Goal: Transaction & Acquisition: Purchase product/service

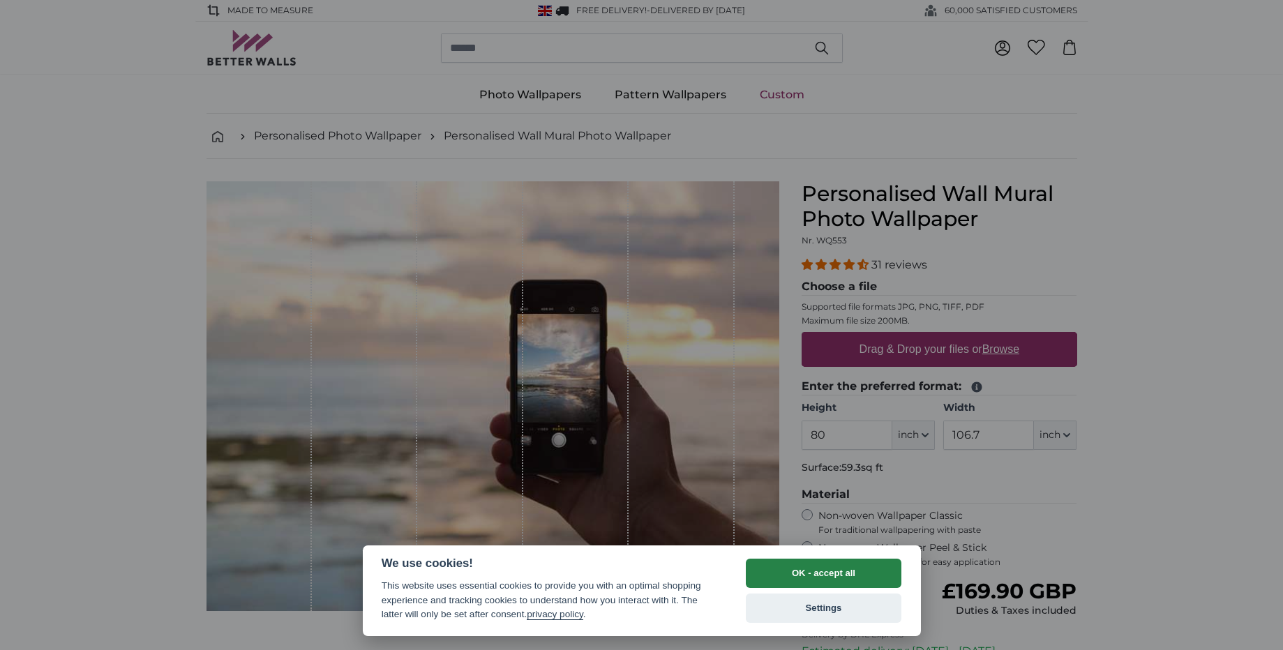
click at [837, 569] on button "OK - accept all" at bounding box center [824, 573] width 156 height 29
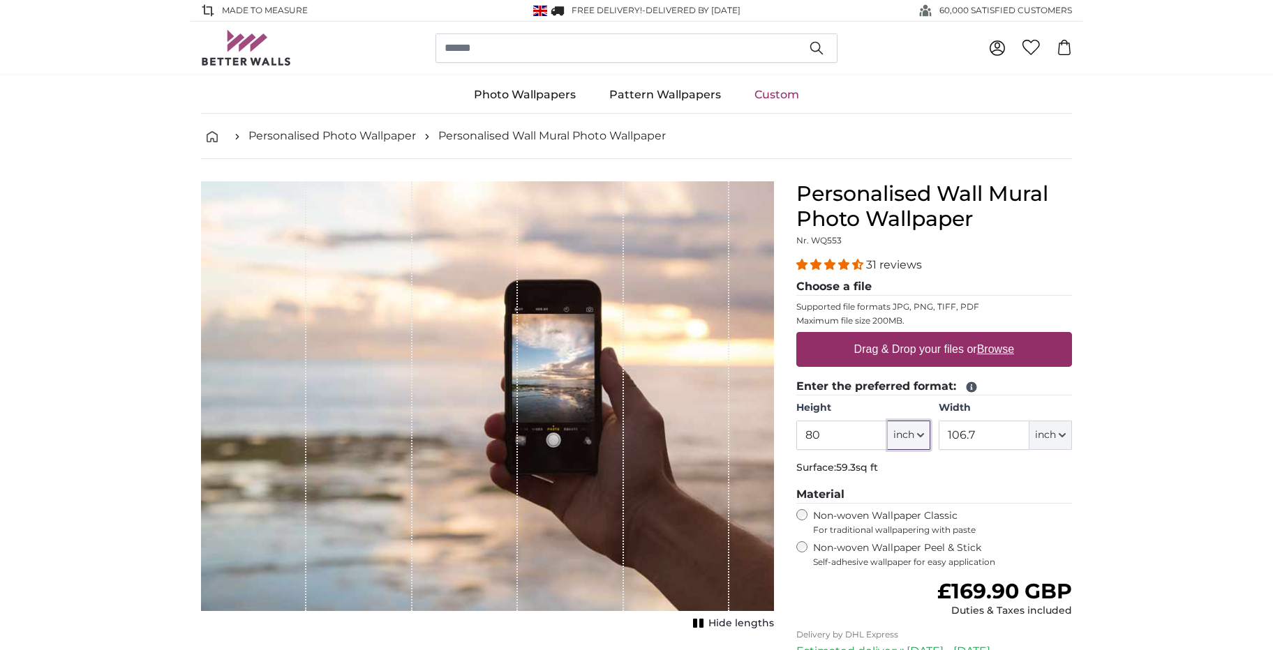
click at [922, 433] on icon "button" at bounding box center [920, 435] width 7 height 7
click at [894, 465] on link "Centimeter (cm)" at bounding box center [908, 472] width 123 height 25
type input "203.2"
type input "271.1"
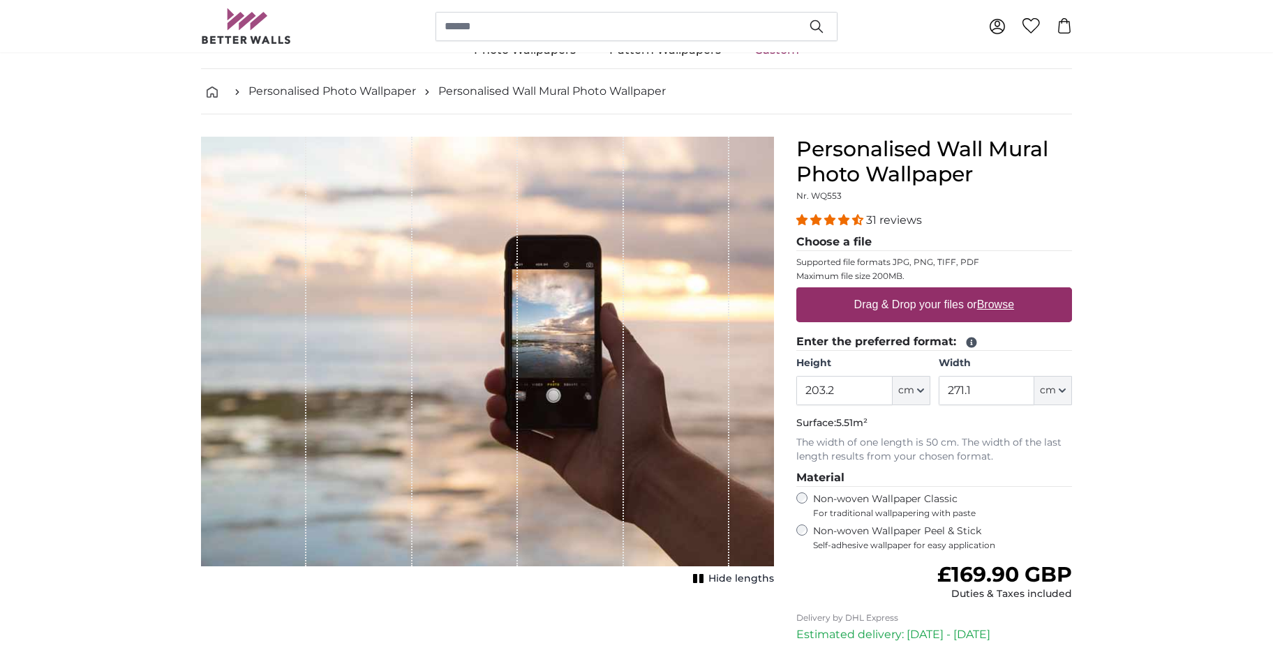
scroll to position [70, 0]
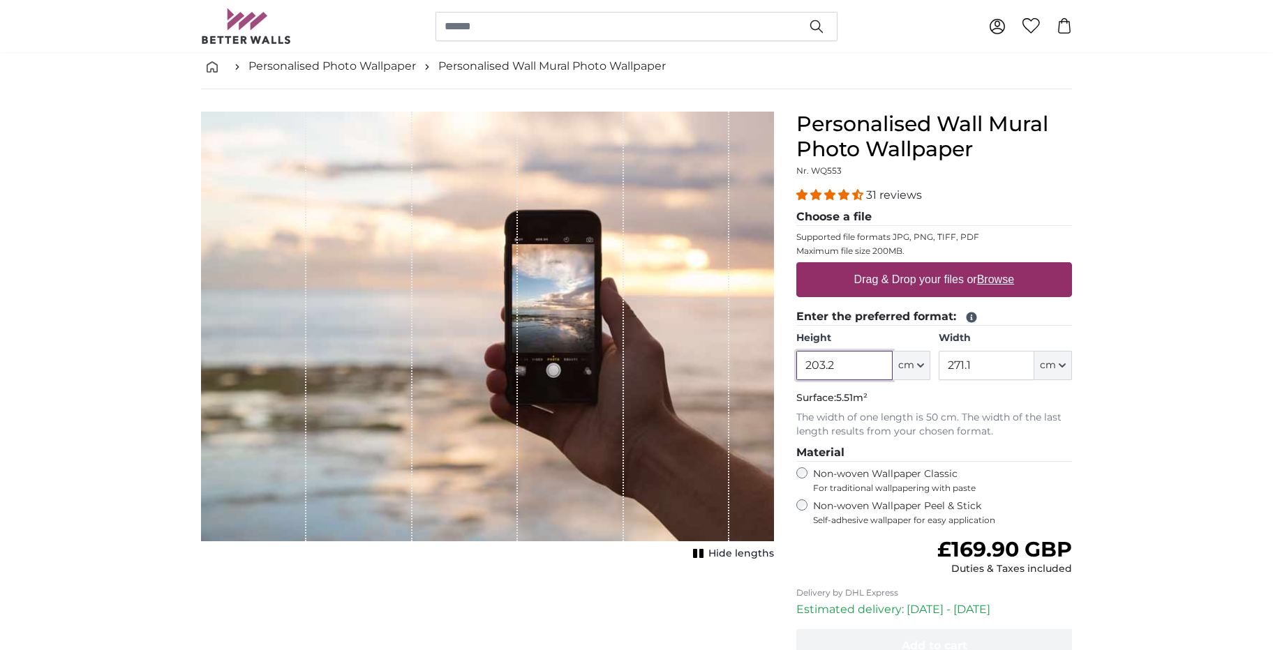
click at [867, 369] on input "203.2" at bounding box center [844, 365] width 96 height 29
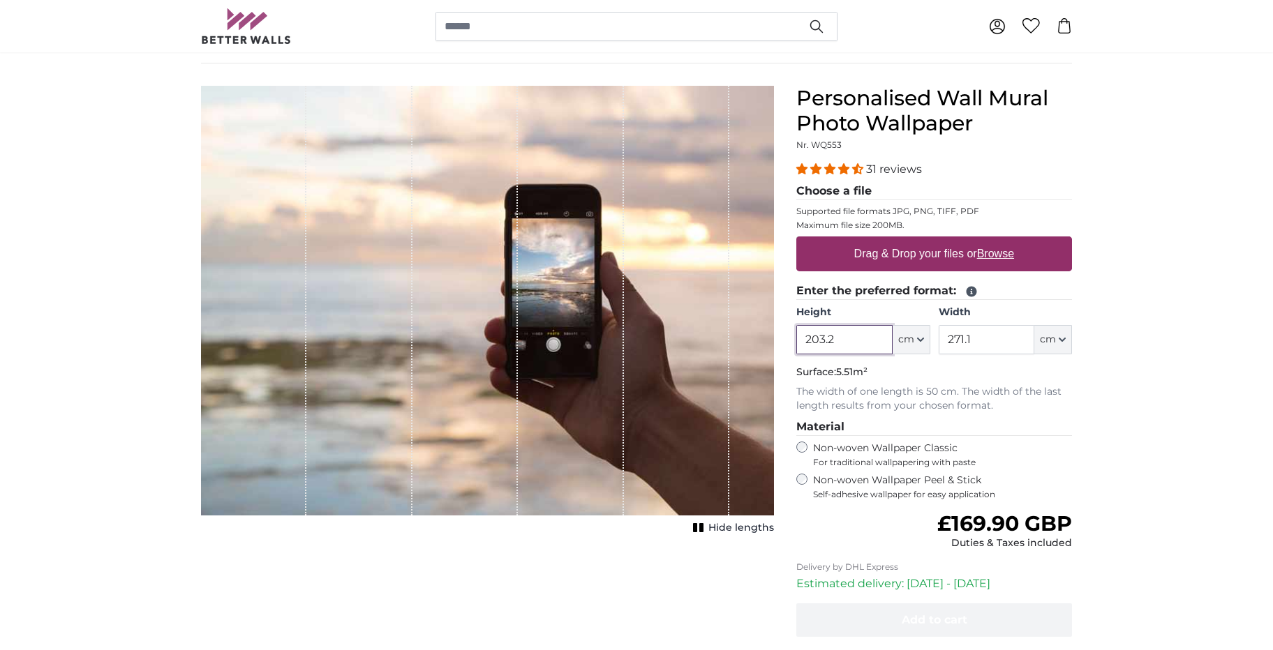
scroll to position [209, 0]
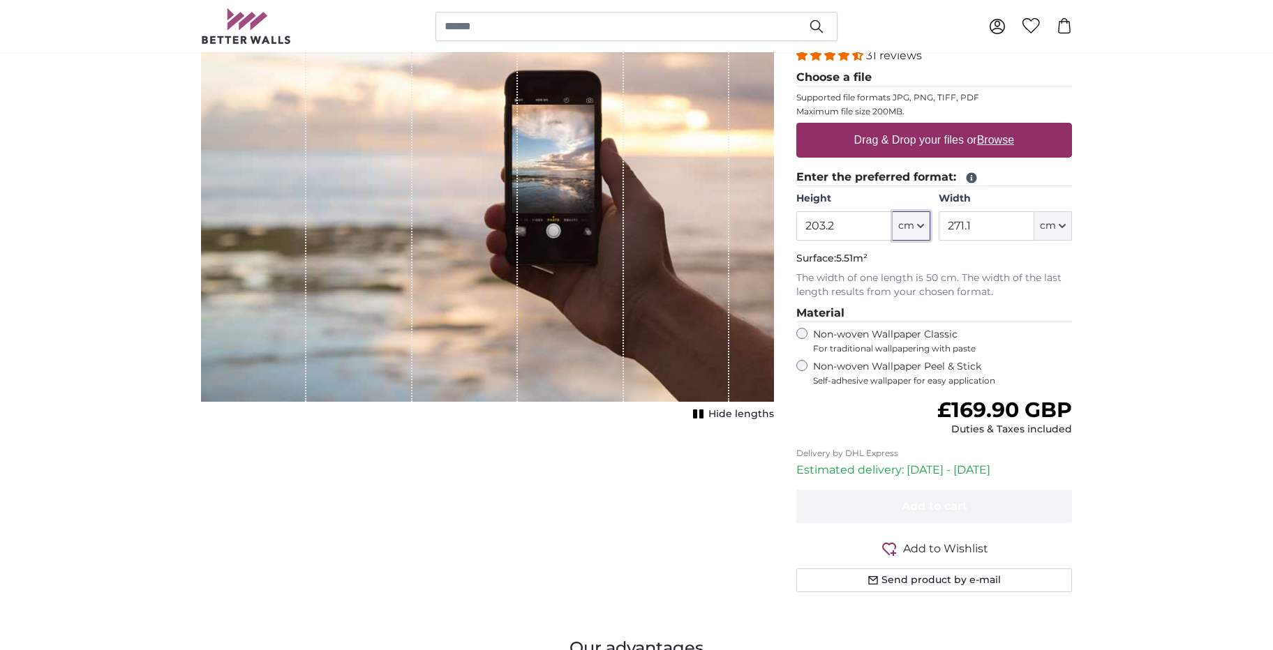
click at [923, 220] on button "cm" at bounding box center [911, 225] width 38 height 29
click at [845, 223] on input "203.2" at bounding box center [844, 225] width 96 height 29
drag, startPoint x: 845, startPoint y: 223, endPoint x: 810, endPoint y: 227, distance: 35.2
click at [810, 227] on input "203.2" at bounding box center [844, 225] width 96 height 29
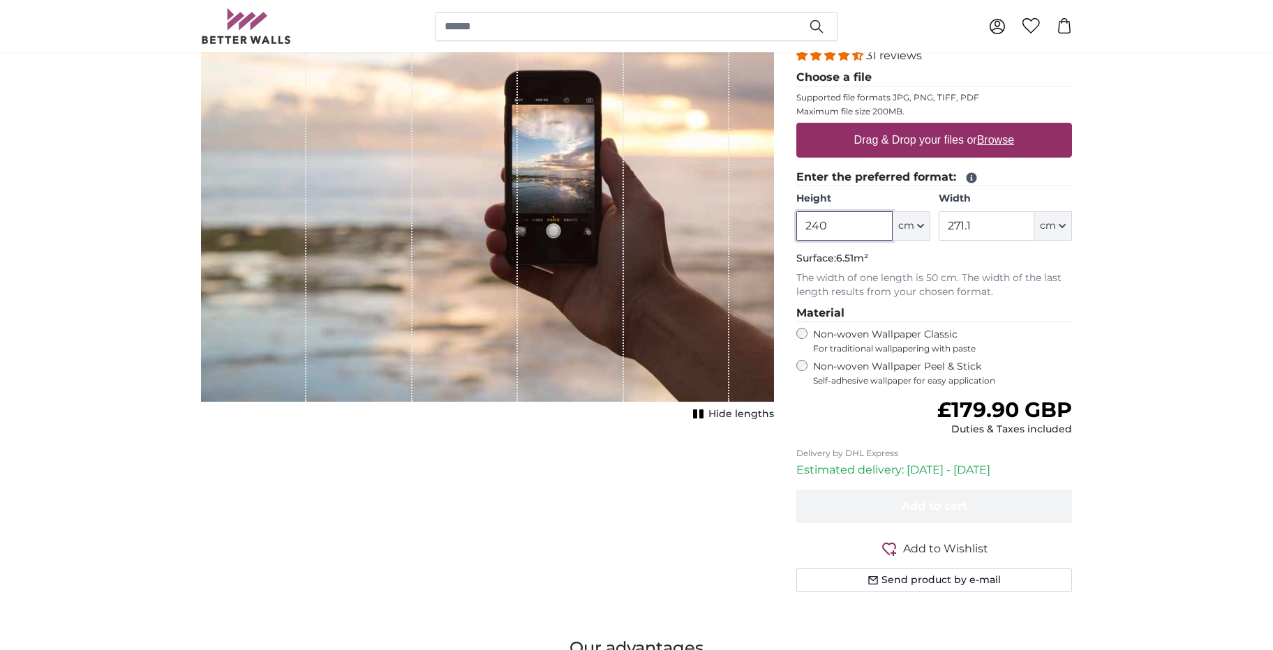
type input "240"
click at [978, 225] on input "271.1" at bounding box center [986, 225] width 96 height 29
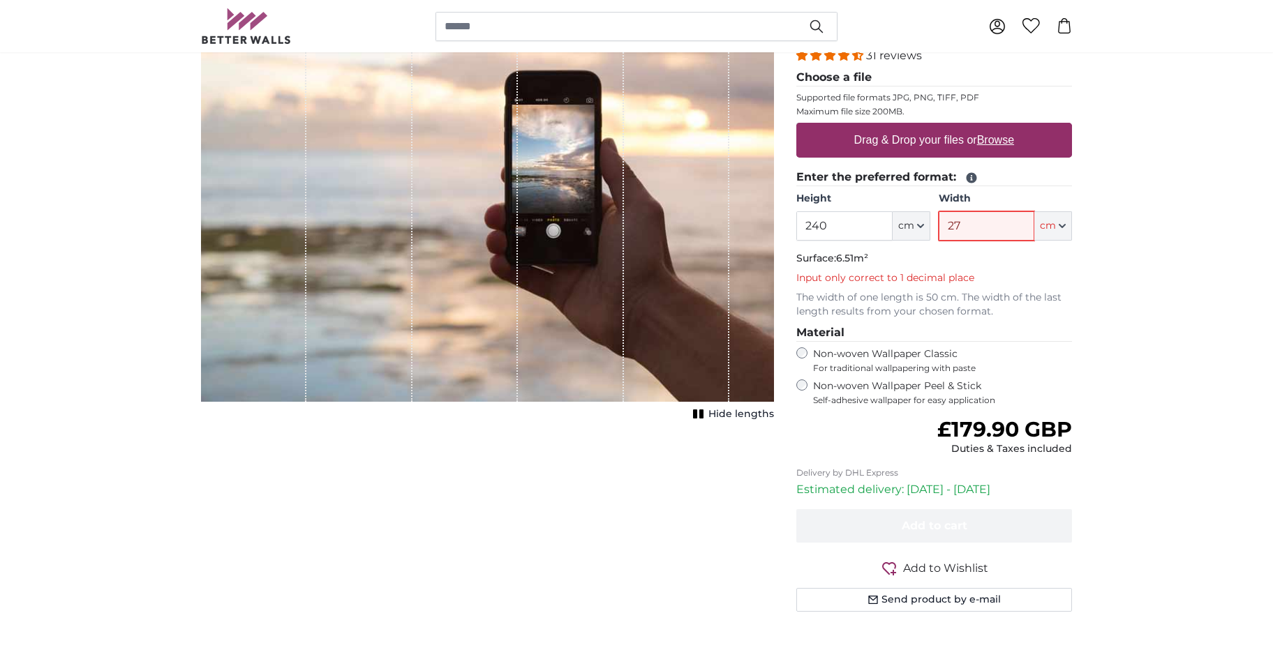
type input "2"
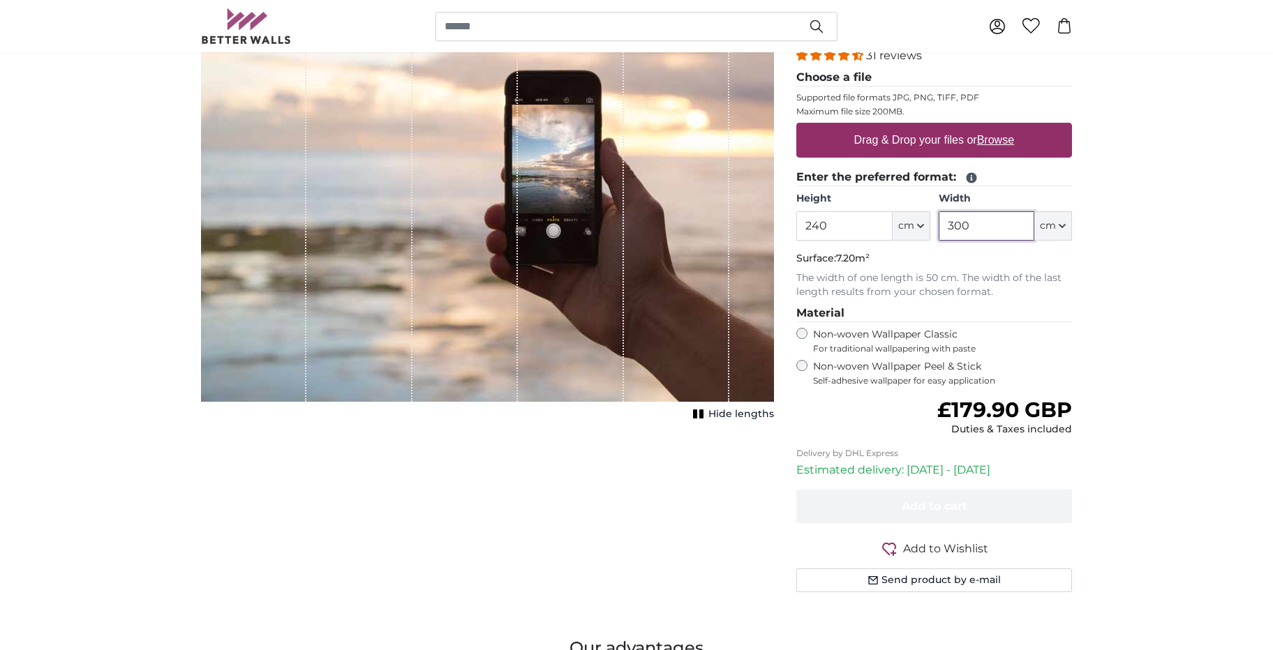
type input "300"
click at [921, 223] on icon "button" at bounding box center [920, 226] width 7 height 7
click at [835, 222] on input "240" at bounding box center [844, 225] width 96 height 29
type input "245"
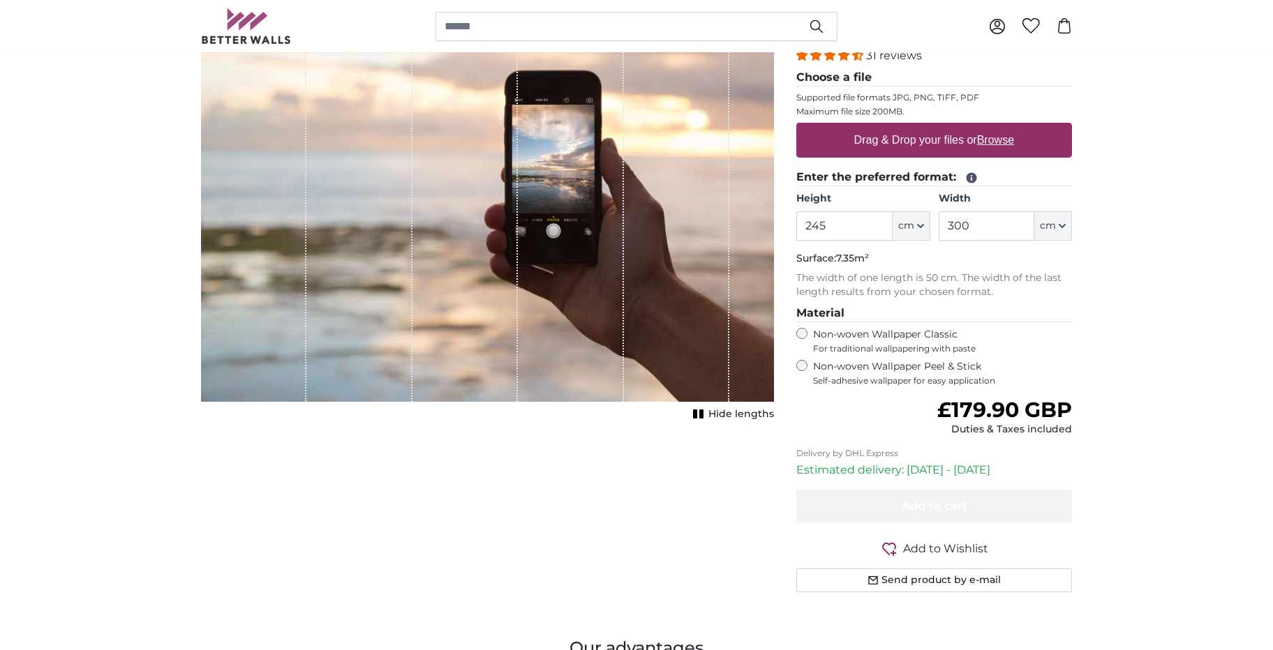
click at [943, 283] on p "The width of one length is 50 cm. The width of the last length results from you…" at bounding box center [934, 285] width 276 height 28
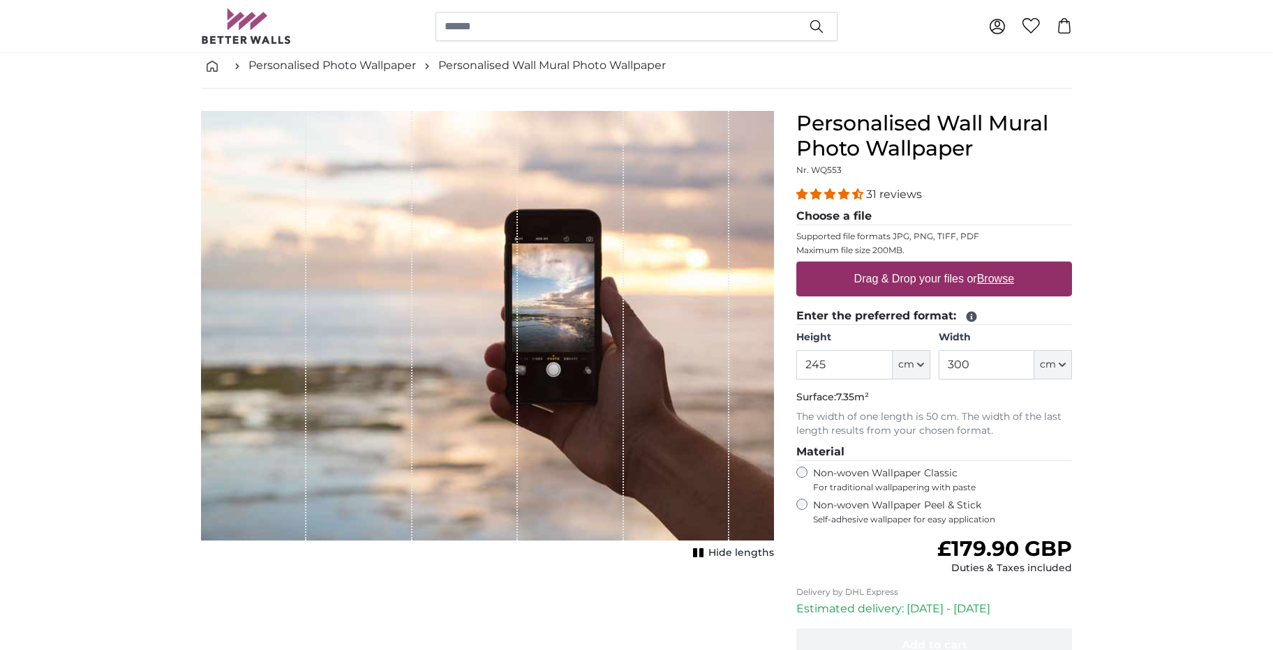
scroll to position [70, 0]
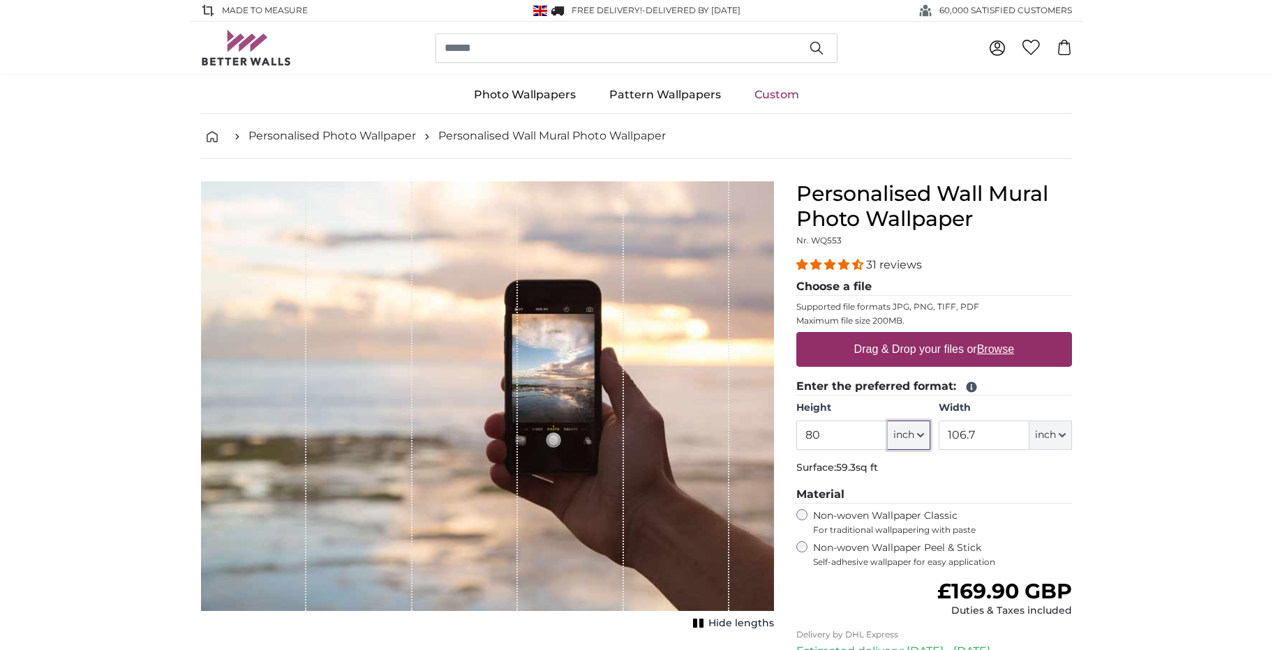
click at [925, 435] on button "inch" at bounding box center [909, 435] width 43 height 29
click at [889, 470] on link "Centimeter (cm)" at bounding box center [908, 472] width 123 height 25
type input "203.2"
type input "271.1"
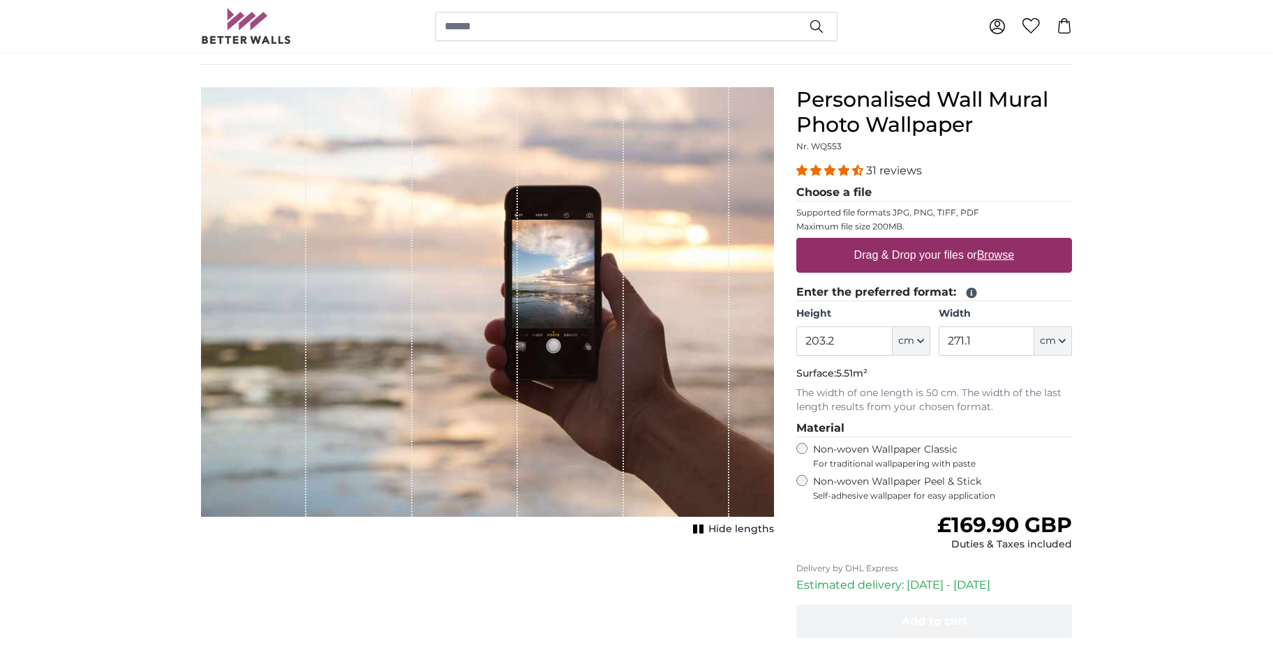
scroll to position [70, 0]
